Goal: Task Accomplishment & Management: Manage account settings

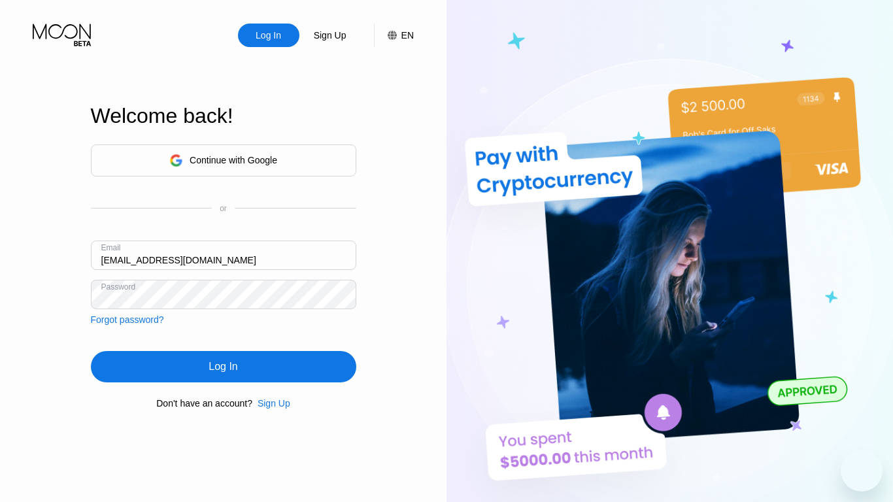
click at [223, 369] on div "Log In" at bounding box center [223, 366] width 29 height 13
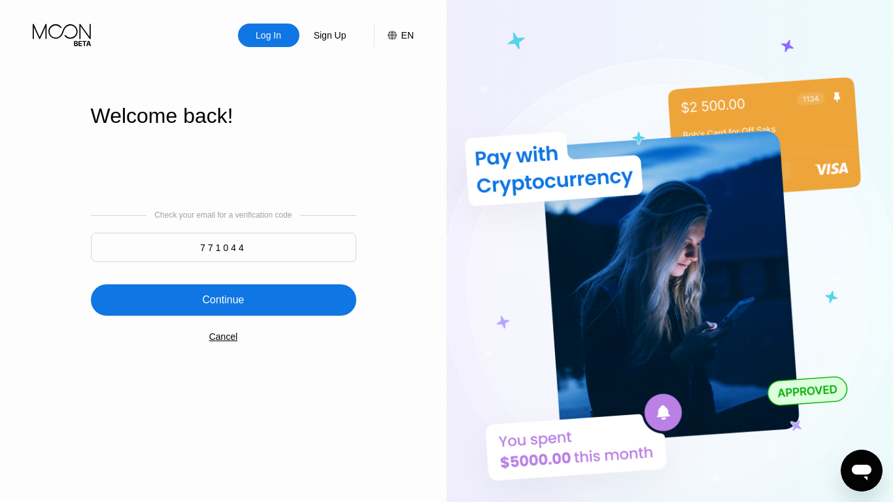
type input "771044"
click at [223, 301] on div "Continue" at bounding box center [223, 300] width 42 height 13
